Goal: Answer question/provide support: Share knowledge or assist other users

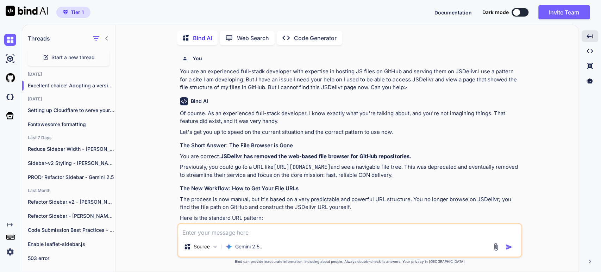
scroll to position [304, 0]
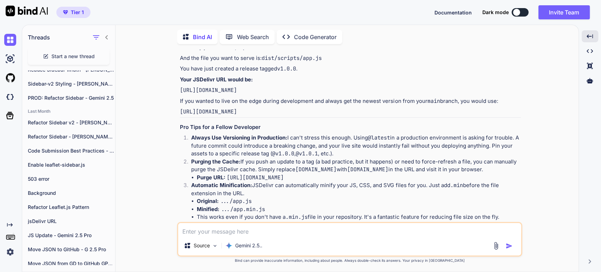
click at [273, 157] on div "Of course. As an experienced full-stack developer, I know exactly what you're t…" at bounding box center [350, 27] width 341 height 446
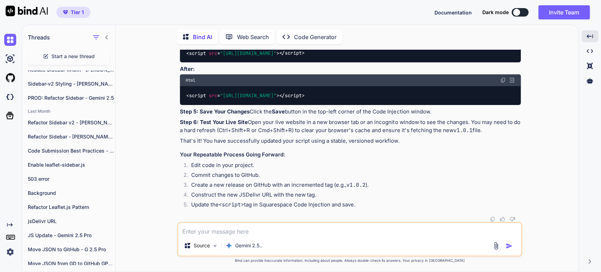
scroll to position [1080, 0]
click at [202, 226] on textarea at bounding box center [349, 229] width 343 height 13
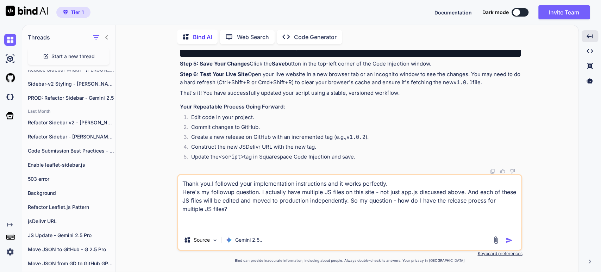
drag, startPoint x: 219, startPoint y: 207, endPoint x: 156, endPoint y: 147, distance: 86.9
click at [149, 153] on div "You You are an experienced full-stadk developer with expertise in hosting JS fi…" at bounding box center [349, 161] width 457 height 222
type textarea "Thank you.I followed your implementation instructions and it works perfectly. H…"
click at [508, 237] on img "button" at bounding box center [508, 239] width 7 height 7
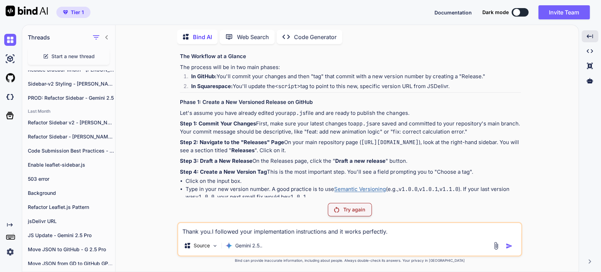
scroll to position [589, 0]
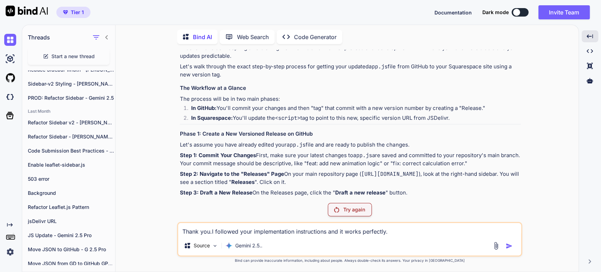
click at [185, 167] on p "Step 1: Commit Your Changes First, make sure your latest changes to app.js are …" at bounding box center [350, 159] width 341 height 16
click at [8, 251] on img at bounding box center [10, 252] width 12 height 12
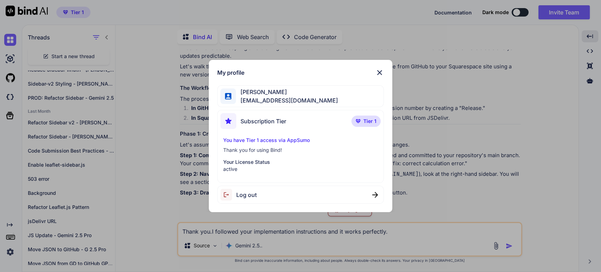
click at [244, 195] on span "Log out" at bounding box center [246, 194] width 20 height 8
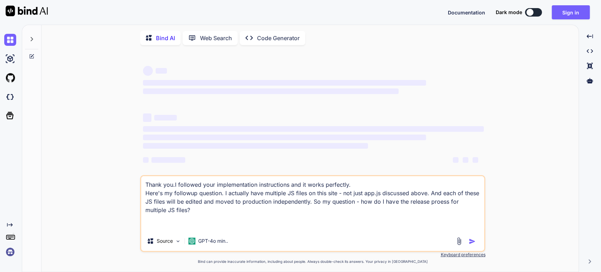
click at [10, 253] on img at bounding box center [10, 252] width 12 height 12
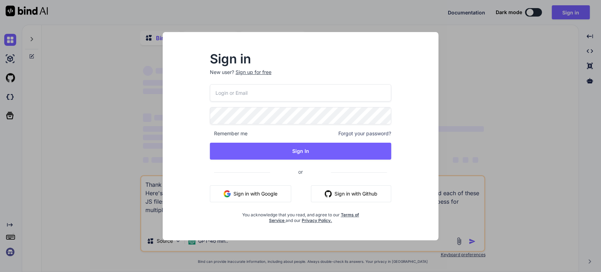
type textarea "x"
click at [268, 194] on button "Sign in with Google" at bounding box center [250, 193] width 81 height 17
click at [239, 195] on button "Sign in with Google" at bounding box center [250, 193] width 81 height 17
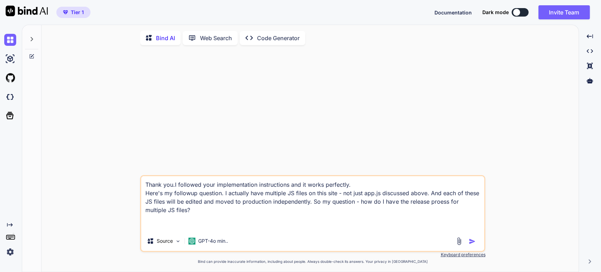
click at [34, 40] on icon at bounding box center [32, 39] width 6 height 6
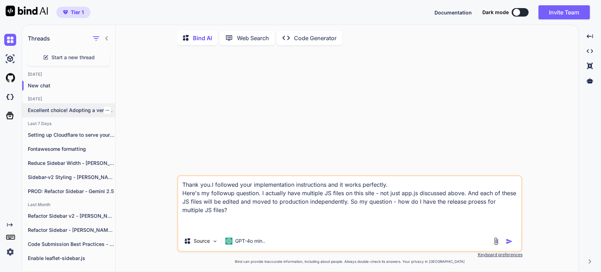
click at [96, 111] on p "Excellent choice! Adopting a versioning workflow is..." at bounding box center [71, 110] width 87 height 7
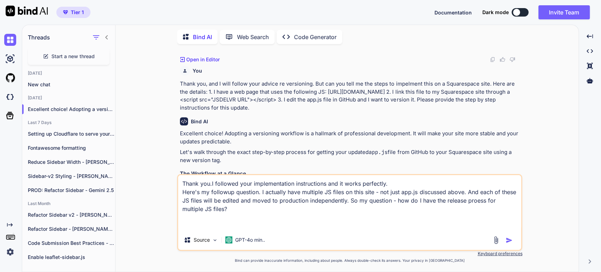
scroll to position [541, 0]
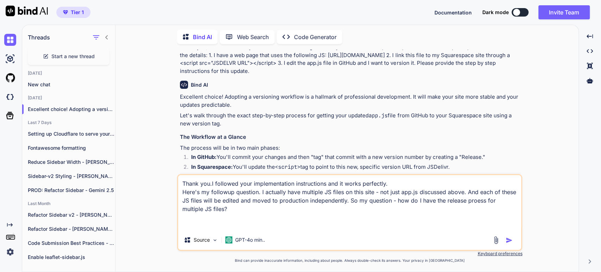
click at [508, 240] on img "button" at bounding box center [508, 239] width 7 height 7
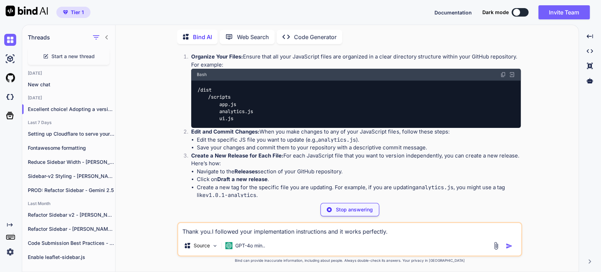
scroll to position [1248, 0]
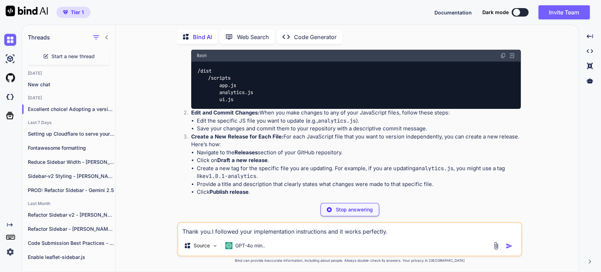
drag, startPoint x: 269, startPoint y: 125, endPoint x: 285, endPoint y: 121, distance: 15.9
click at [270, 18] on p "I'm glad to hear that the implementation worked perfectly for you! Managing mul…" at bounding box center [350, 10] width 341 height 16
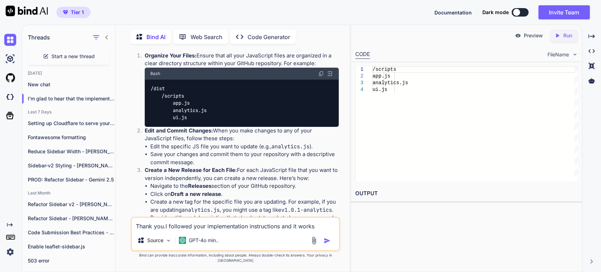
scroll to position [1628, 0]
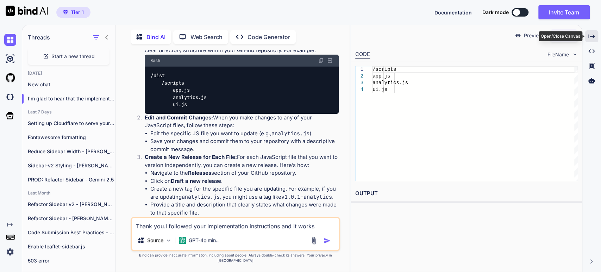
click at [591, 36] on icon "Created with Pixso." at bounding box center [591, 36] width 6 height 6
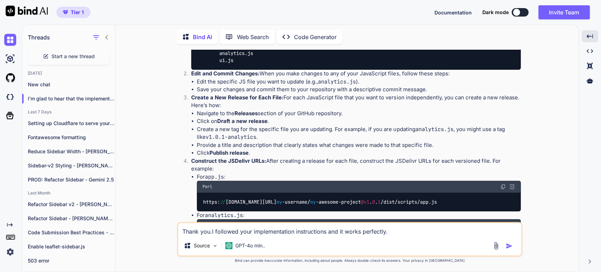
click at [249, 78] on p "Edit and Commit Changes: When you make changes to any of your JavaScript files,…" at bounding box center [355, 74] width 329 height 8
click at [276, 86] on li "Edit the specific JS file you want to update (e.g., analytics.js )." at bounding box center [359, 82] width 324 height 8
click at [227, 94] on li "Save your changes and commit them to your repository with a descriptive commit …" at bounding box center [359, 90] width 324 height 8
click at [295, 94] on li "Save your changes and commit them to your repository with a descriptive commit …" at bounding box center [359, 90] width 324 height 8
click at [336, 94] on li "Save your changes and commit them to your repository with a descriptive commit …" at bounding box center [359, 90] width 324 height 8
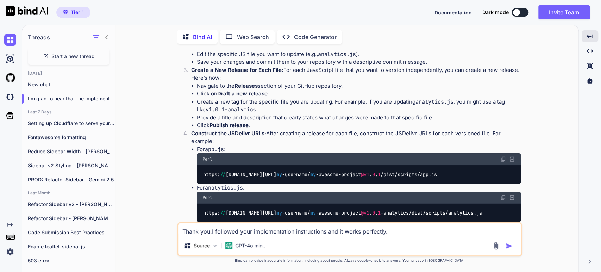
scroll to position [1365, 0]
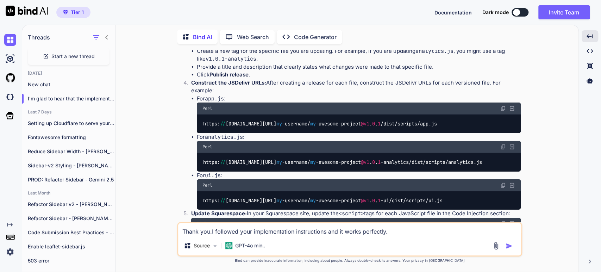
click at [301, 31] on p "Create a New Release for Each File: For each JavaScript file that you want to v…" at bounding box center [355, 23] width 329 height 16
click at [381, 31] on p "Create a New Release for Each File: For each JavaScript file that you want to v…" at bounding box center [355, 23] width 329 height 16
click at [248, 38] on strong "Releases" at bounding box center [245, 35] width 23 height 7
click at [225, 46] on strong "Draft a new release" at bounding box center [242, 42] width 50 height 7
click at [249, 63] on li "Create a new tag for the specific file you are updating. For example, if you ar…" at bounding box center [359, 55] width 324 height 16
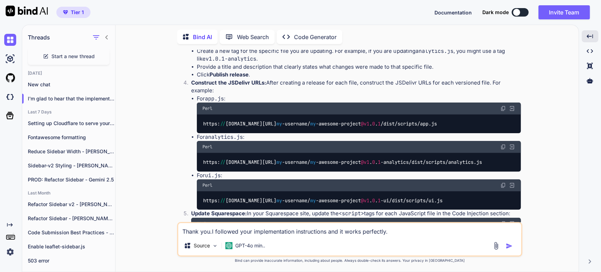
click at [272, 63] on li "Create a new tag for the specific file you are updating. For example, if you ar…" at bounding box center [359, 55] width 324 height 16
click at [319, 63] on li "Create a new tag for the specific file you are updating. For example, if you ar…" at bounding box center [359, 55] width 324 height 16
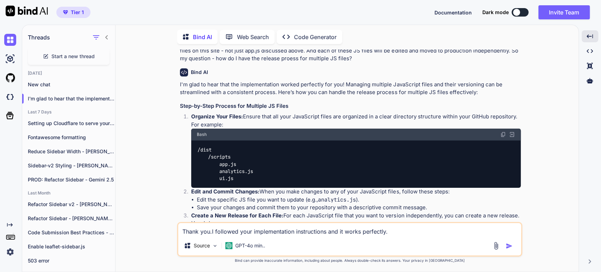
scroll to position [1217, 0]
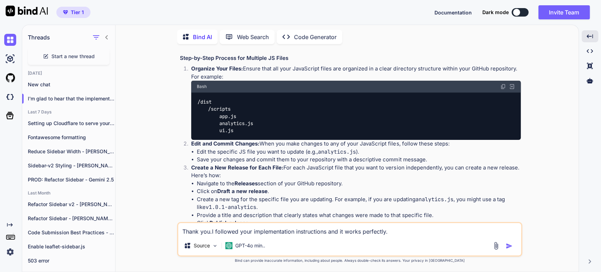
drag, startPoint x: 343, startPoint y: 146, endPoint x: 497, endPoint y: 187, distance: 158.5
click at [497, 187] on div "I'm glad to hear that the implementation worked perfectly for you! Managing mul…" at bounding box center [350, 271] width 341 height 476
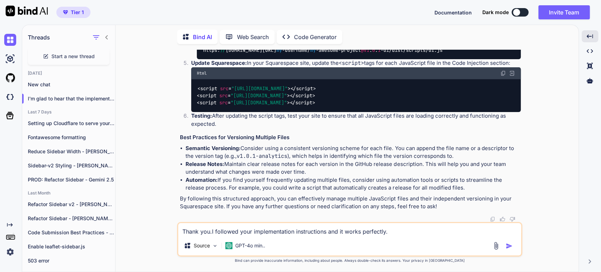
scroll to position [1647, 0]
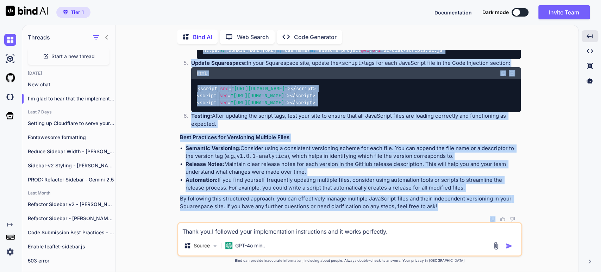
copy div "Managing multiple JavaScript files and their versioning can be streamlined with…"
click at [230, 163] on p "Release Notes: Maintain clear release notes for each version in the GitHub rele…" at bounding box center [352, 168] width 335 height 16
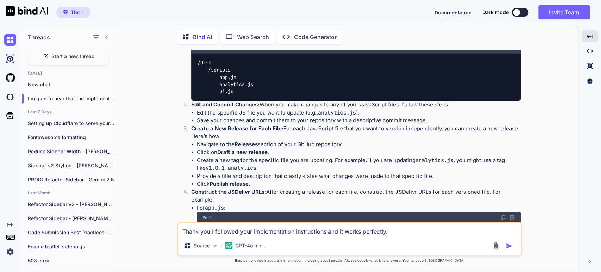
scroll to position [1295, 0]
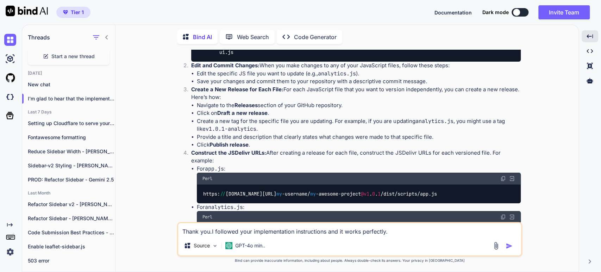
drag, startPoint x: 208, startPoint y: 232, endPoint x: 211, endPoint y: 227, distance: 5.4
click at [208, 232] on textarea "Thank you.I followed your implementation instructions and it works perfectly. H…" at bounding box center [349, 229] width 343 height 13
click at [239, 62] on div "/dist /scripts app.js analytics.js ui.js" at bounding box center [355, 37] width 329 height 47
click at [503, 11] on img at bounding box center [503, 9] width 6 height 6
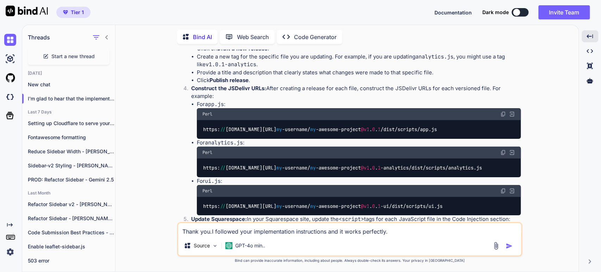
scroll to position [1374, 0]
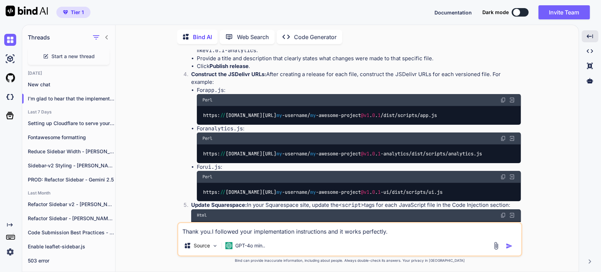
click at [323, 235] on textarea "Thank you.I followed your implementation instructions and it works perfectly. H…" at bounding box center [349, 229] width 343 height 13
click at [296, 63] on li "Provide a title and description that clearly states what changes were made to t…" at bounding box center [359, 59] width 324 height 8
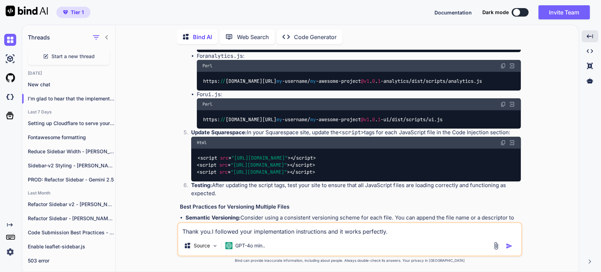
scroll to position [1491, 0]
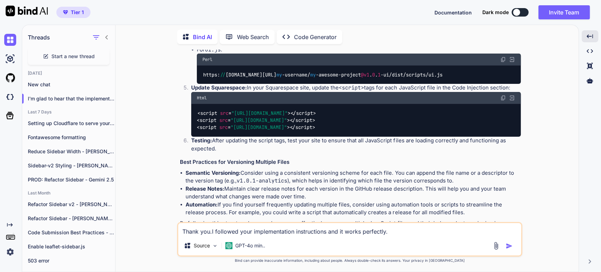
click at [196, 91] on strong "Update Squarespace:" at bounding box center [219, 87] width 56 height 7
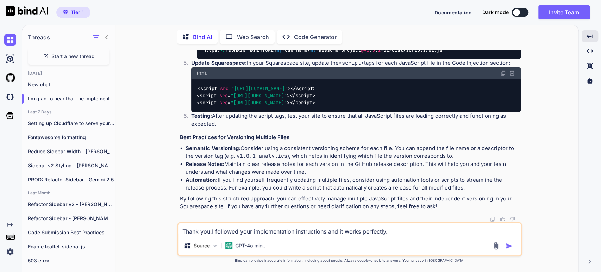
scroll to position [1647, 0]
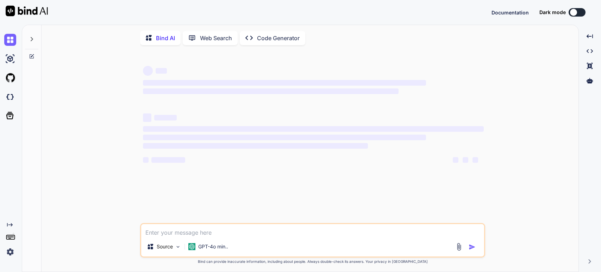
type textarea "x"
